Goal: Transaction & Acquisition: Purchase product/service

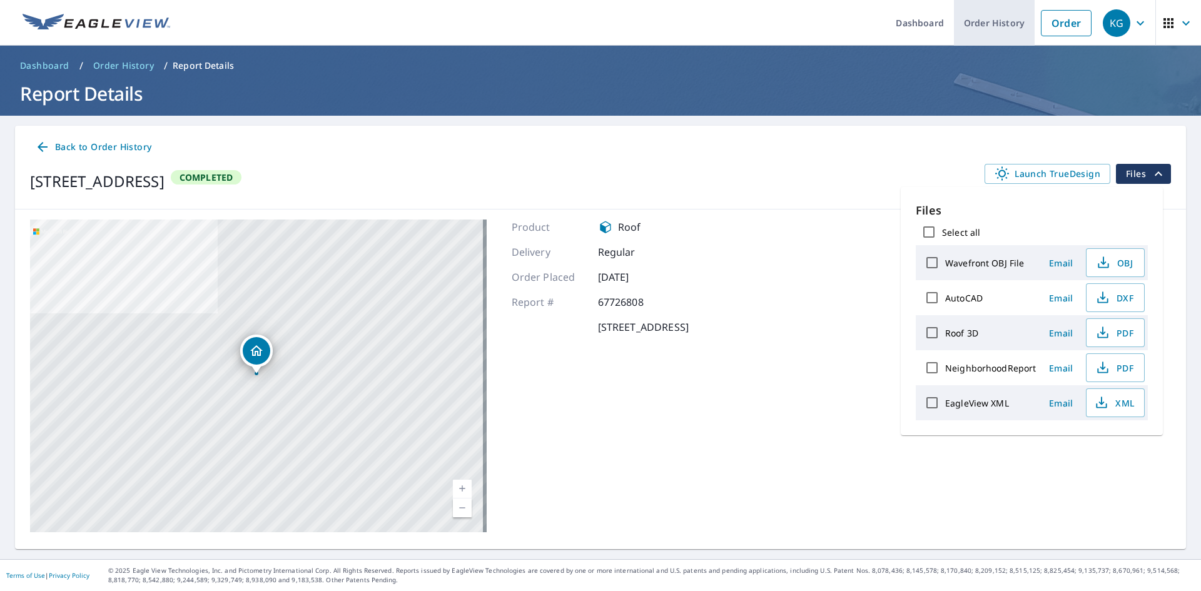
click at [978, 21] on link "Order History" at bounding box center [994, 23] width 81 height 46
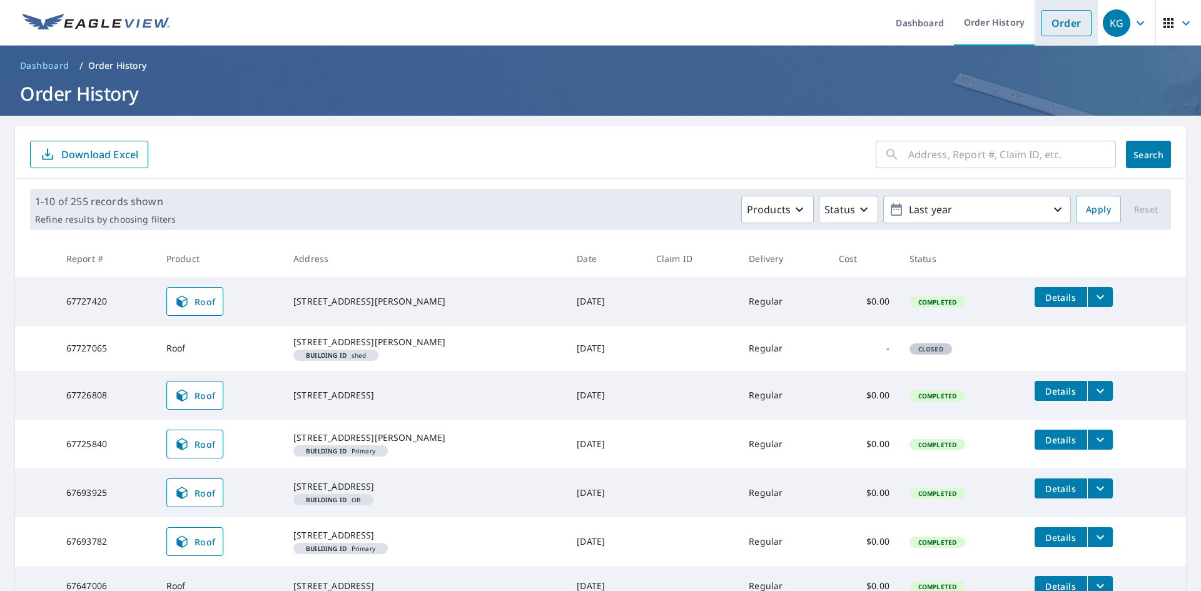
click at [1053, 20] on link "Order" at bounding box center [1066, 23] width 51 height 26
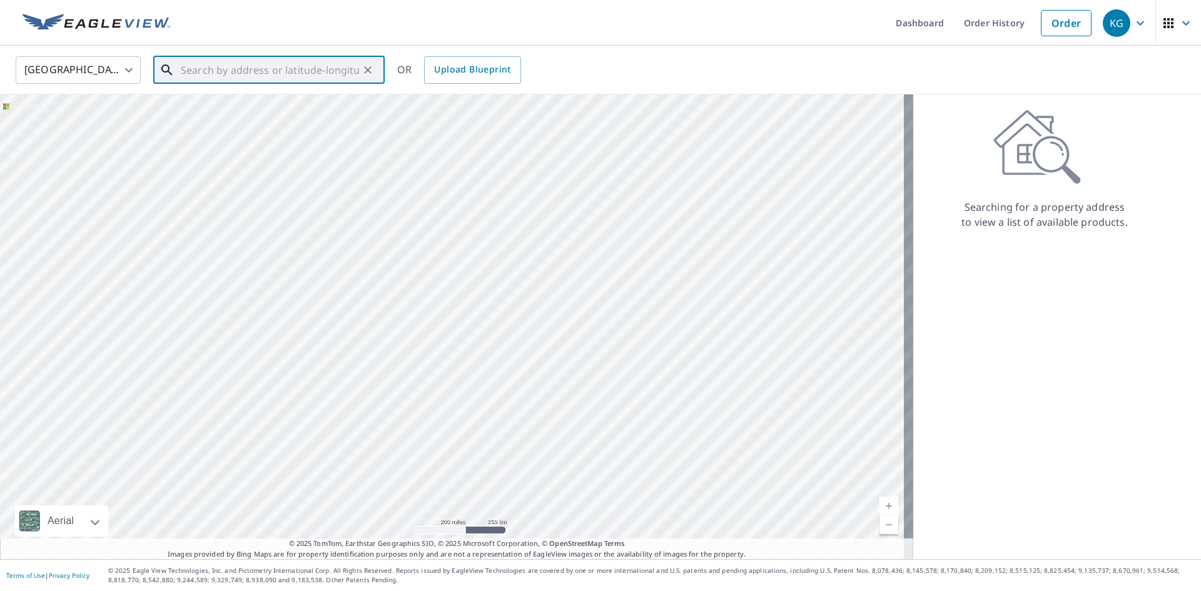
click at [327, 65] on input "text" at bounding box center [270, 70] width 178 height 35
click at [240, 109] on span "[STREET_ADDRESS]" at bounding box center [276, 106] width 196 height 15
type input "[STREET_ADDRESS]"
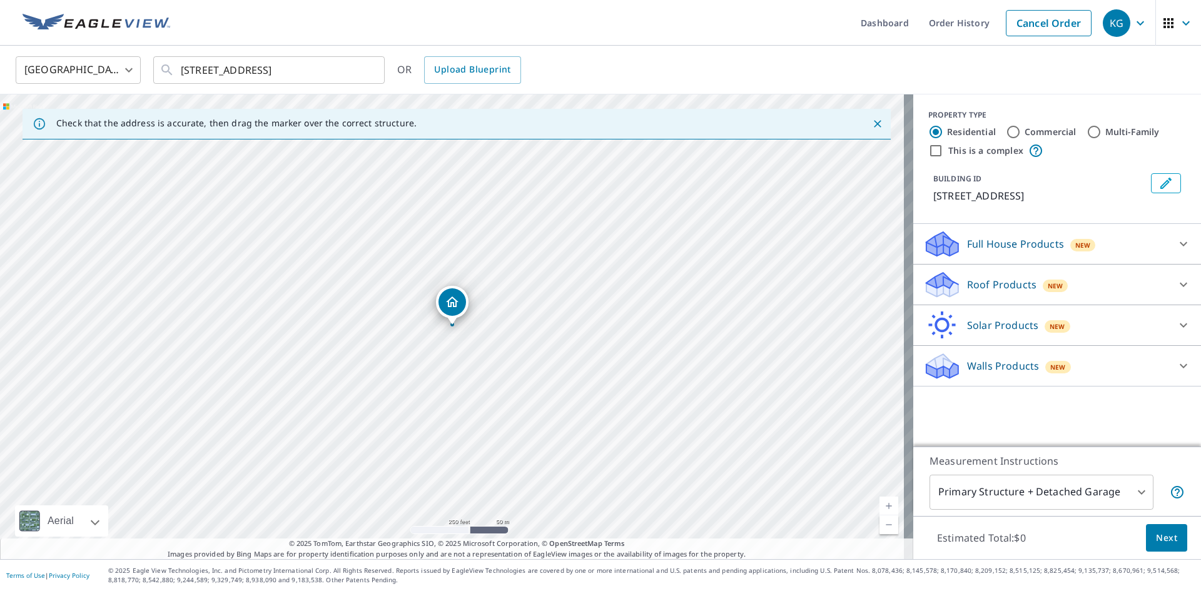
click at [1179, 285] on icon at bounding box center [1183, 285] width 8 height 4
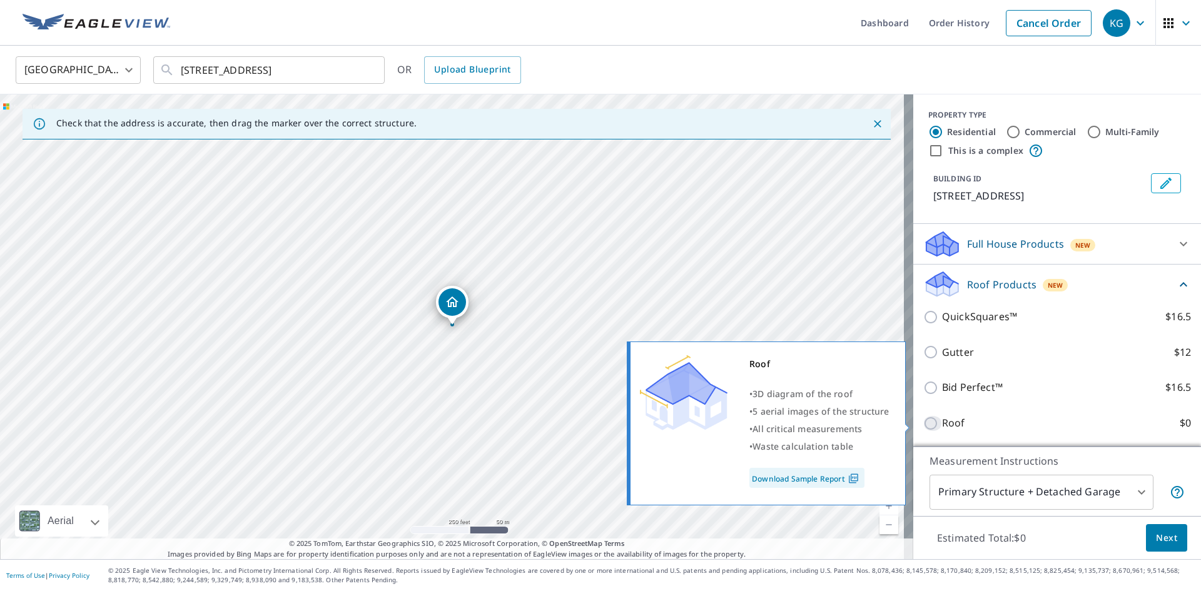
click at [923, 421] on input "Roof $0" at bounding box center [932, 423] width 19 height 15
checkbox input "true"
type input "3"
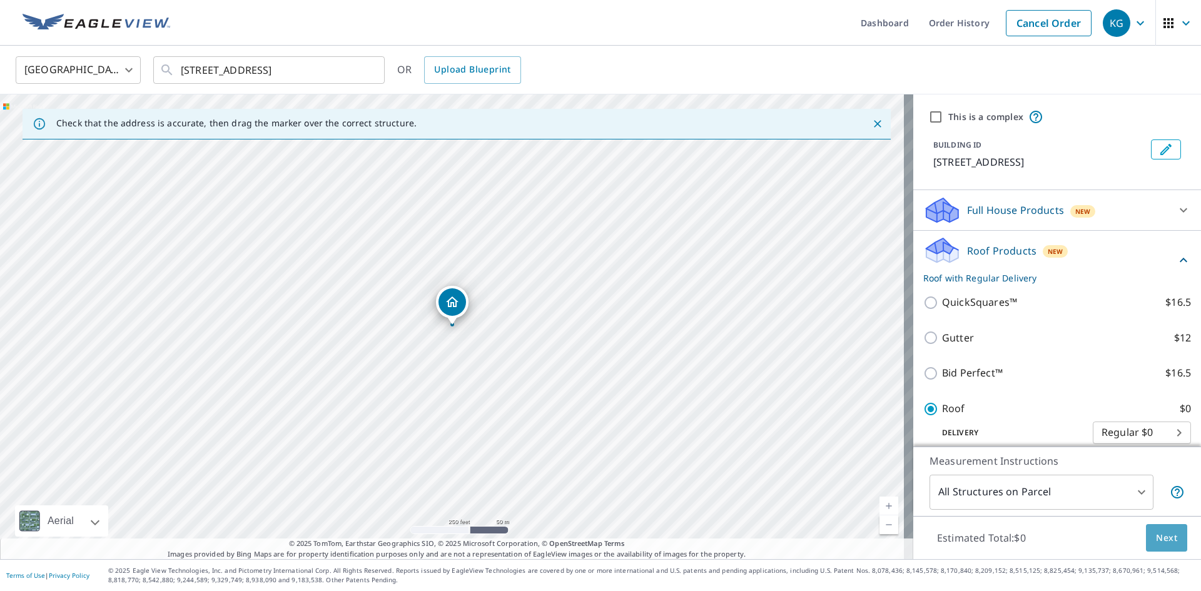
click at [1159, 530] on span "Next" at bounding box center [1166, 538] width 21 height 16
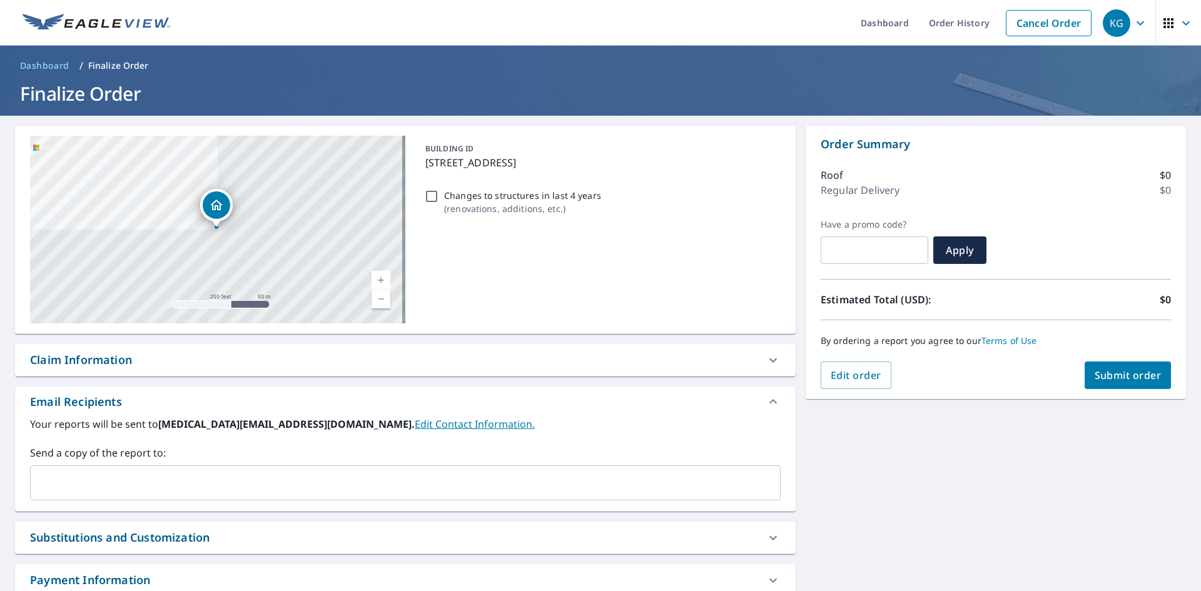
click at [48, 477] on input "text" at bounding box center [396, 483] width 720 height 24
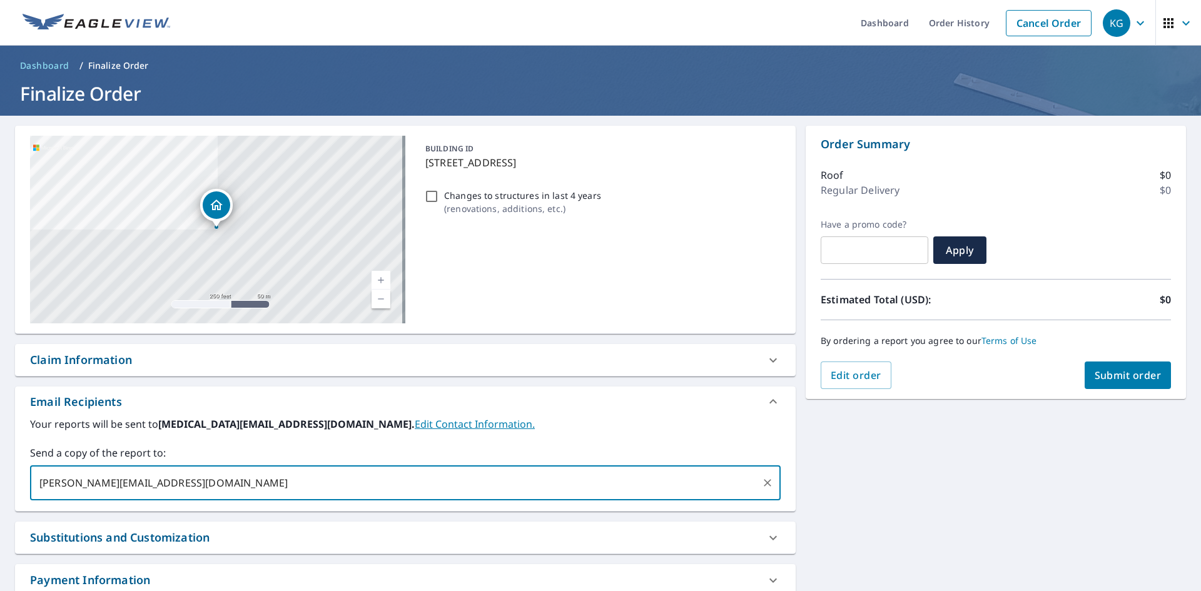
type input "[PERSON_NAME][EMAIL_ADDRESS][DOMAIN_NAME]"
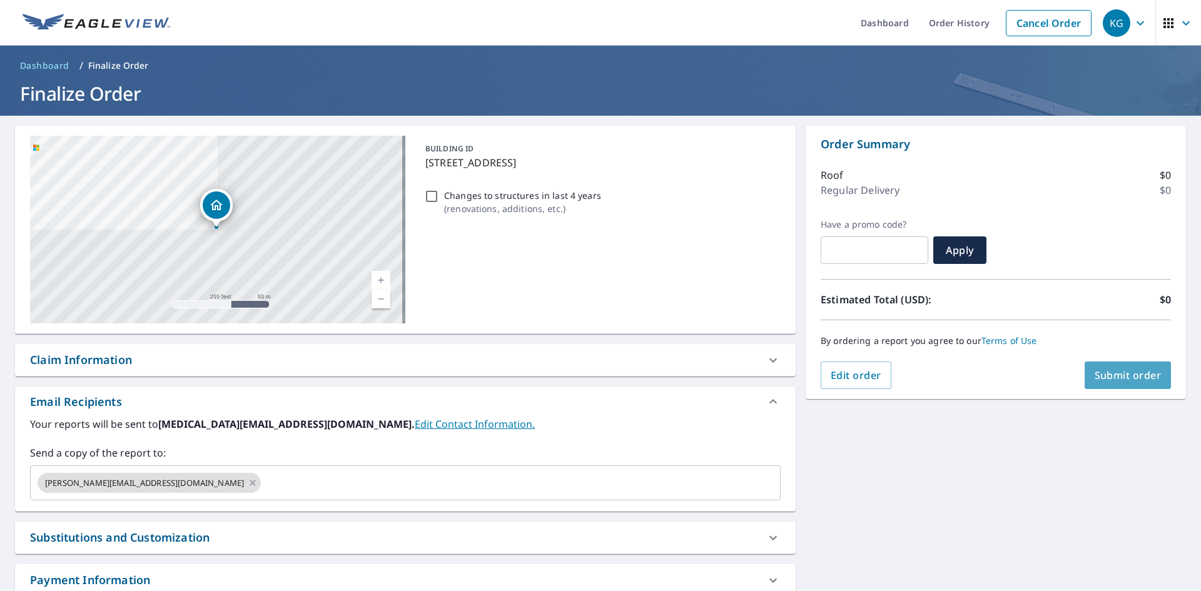
click at [1133, 385] on button "Submit order" at bounding box center [1127, 375] width 87 height 28
